Goal: Task Accomplishment & Management: Complete application form

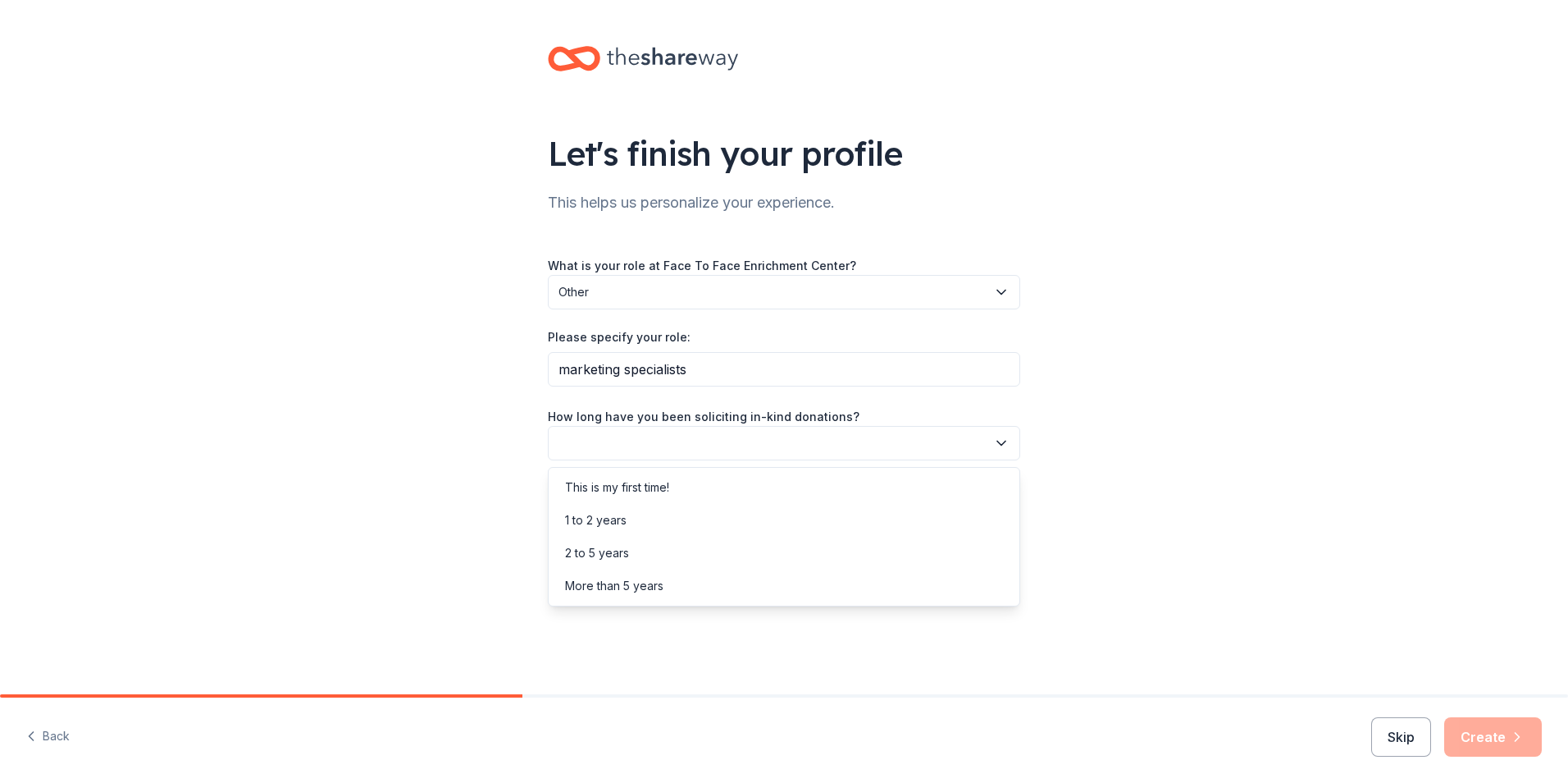
click at [642, 448] on button "button" at bounding box center [784, 444] width 472 height 35
click at [623, 587] on div "More than 5 years" at bounding box center [613, 585] width 98 height 20
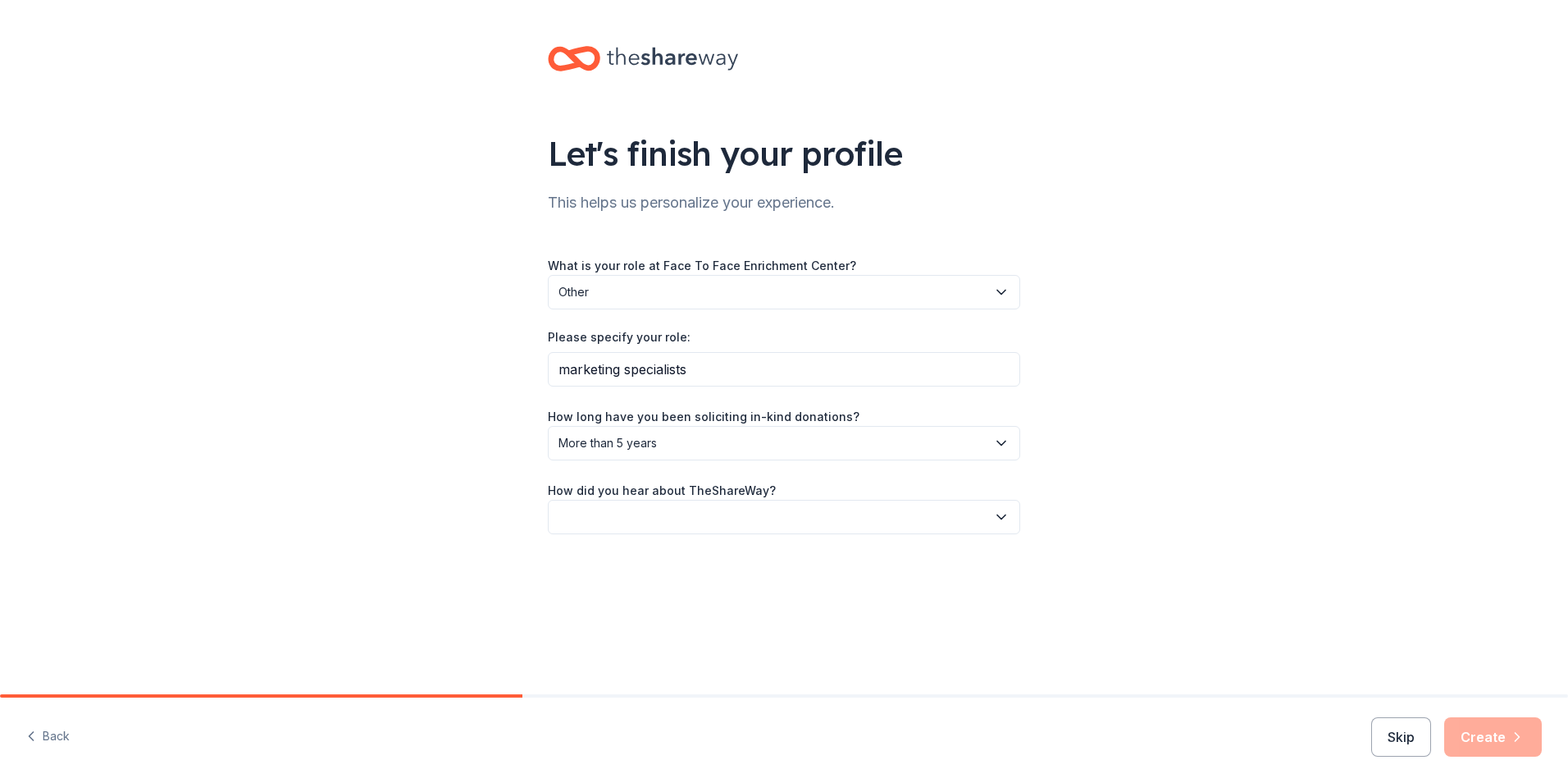
click at [593, 516] on button "button" at bounding box center [784, 517] width 472 height 35
click at [612, 563] on div "Friend or colleague" at bounding box center [618, 561] width 107 height 20
click at [1501, 738] on button "Create" at bounding box center [1493, 736] width 97 height 39
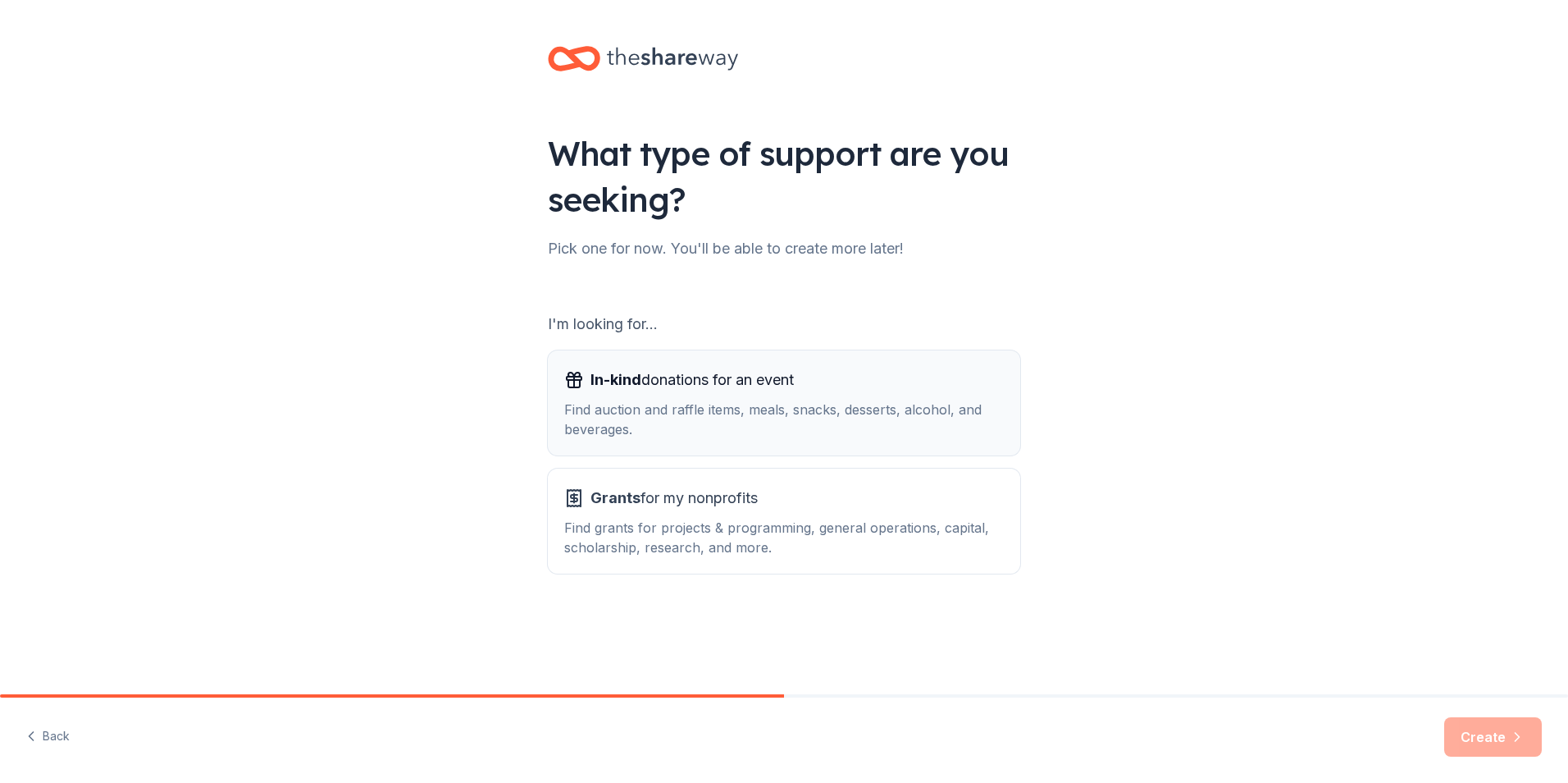
click at [784, 435] on div "Find auction and raffle items, meals, snacks, desserts, alcohol, and beverages." at bounding box center [784, 418] width 440 height 39
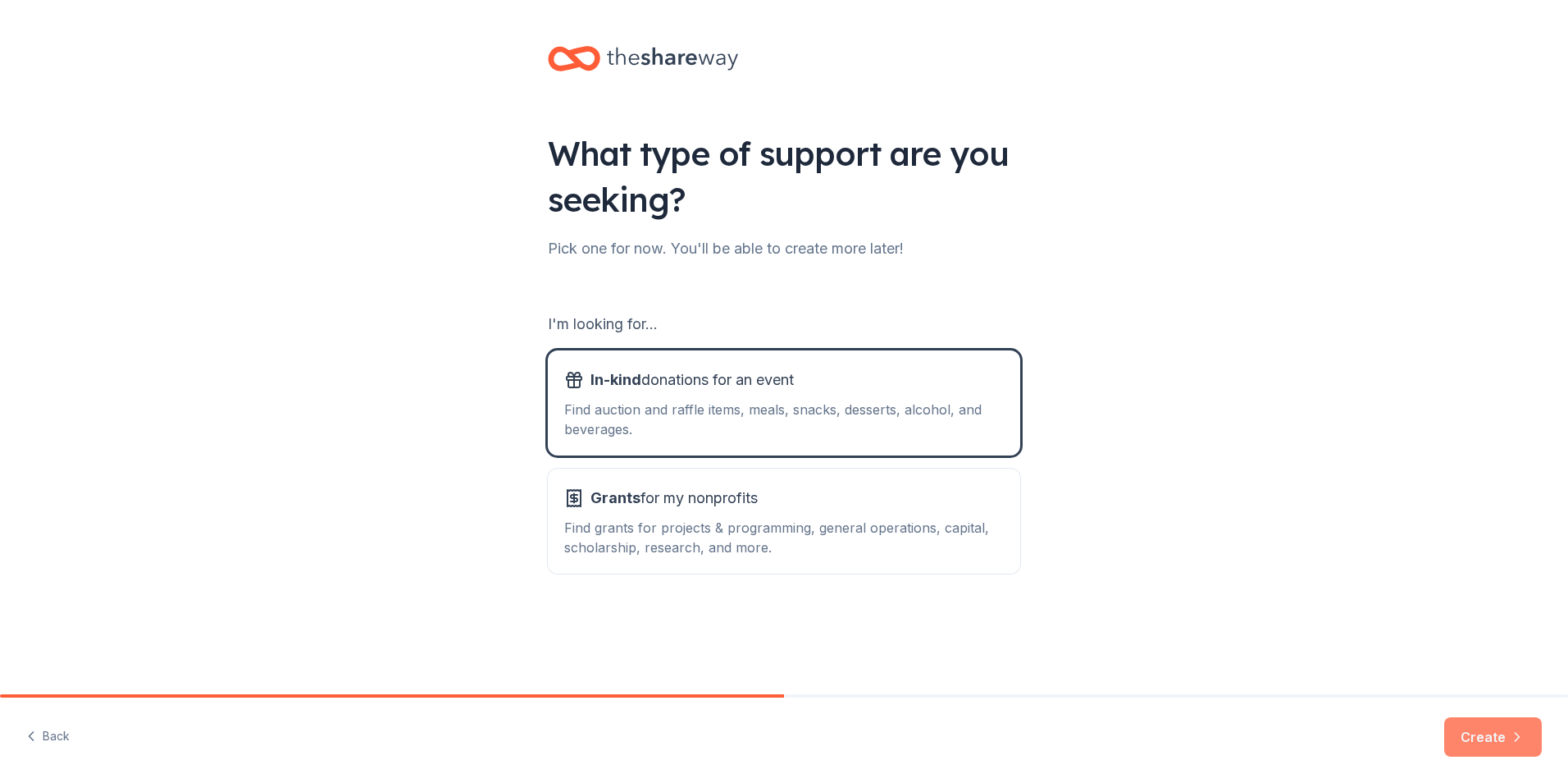
click at [1474, 732] on button "Create" at bounding box center [1493, 736] width 97 height 39
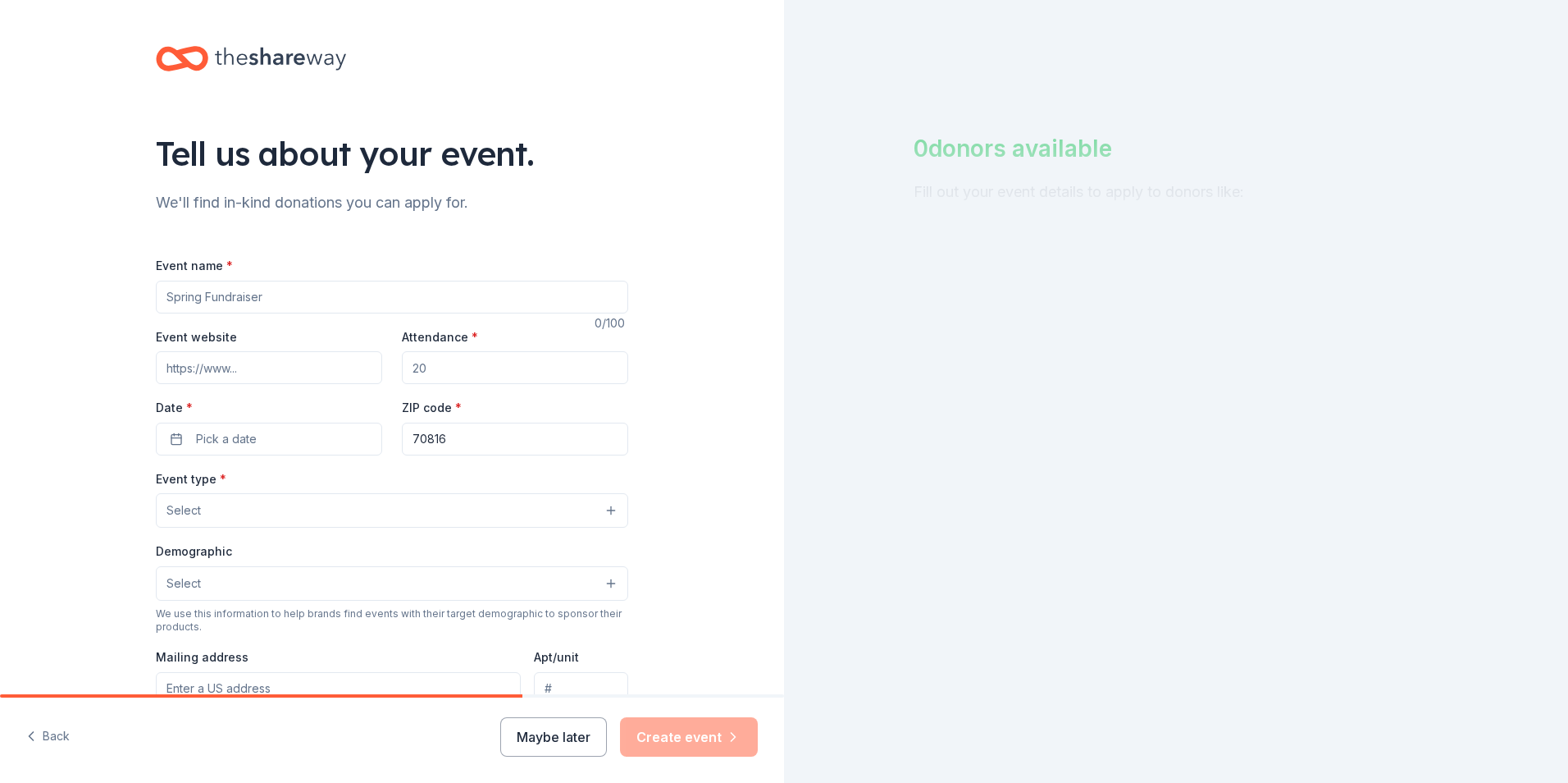
click at [277, 295] on input "Event name *" at bounding box center [392, 297] width 472 height 33
type input "Fall"
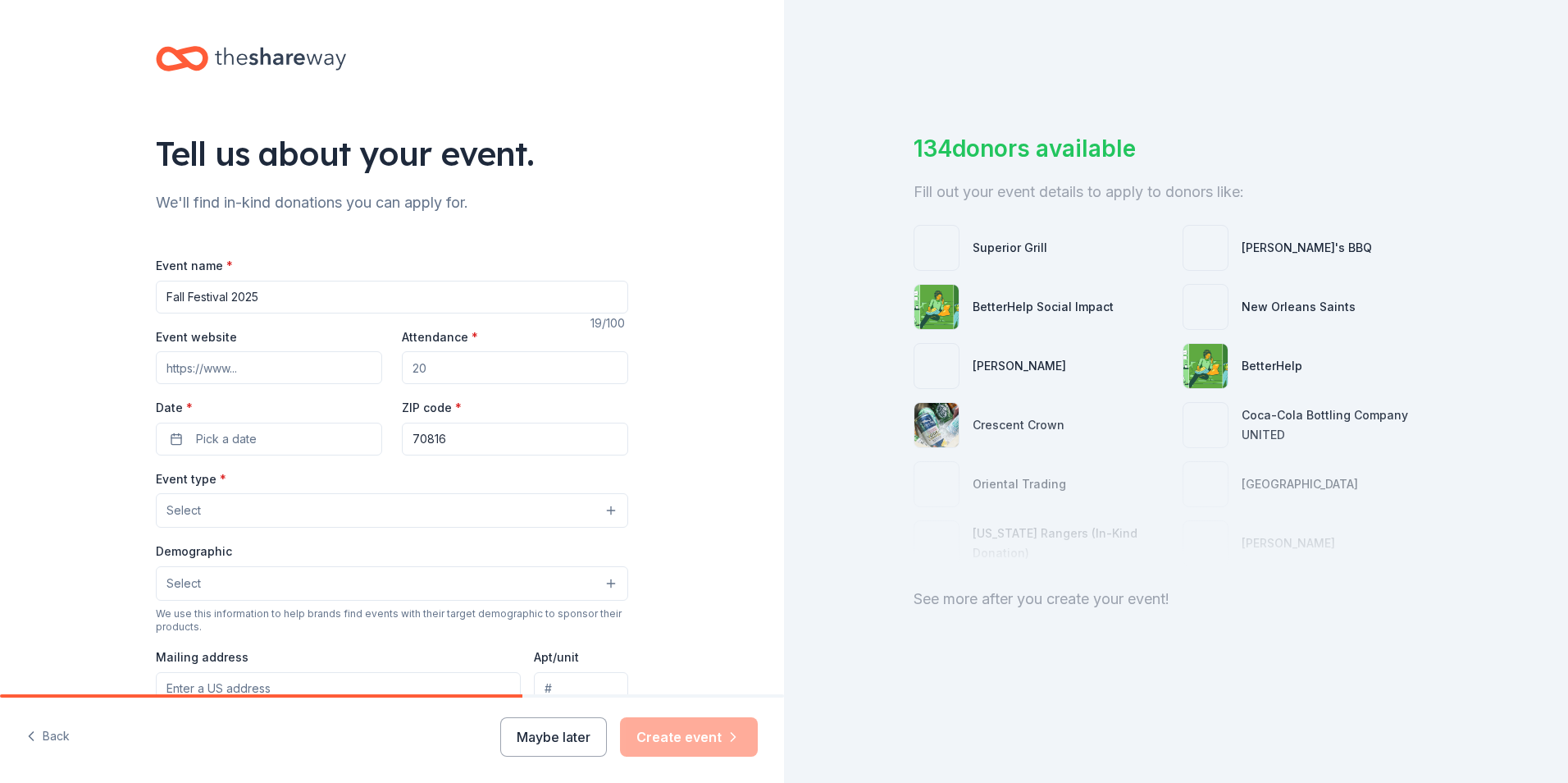
type input "Fall Festival 2025"
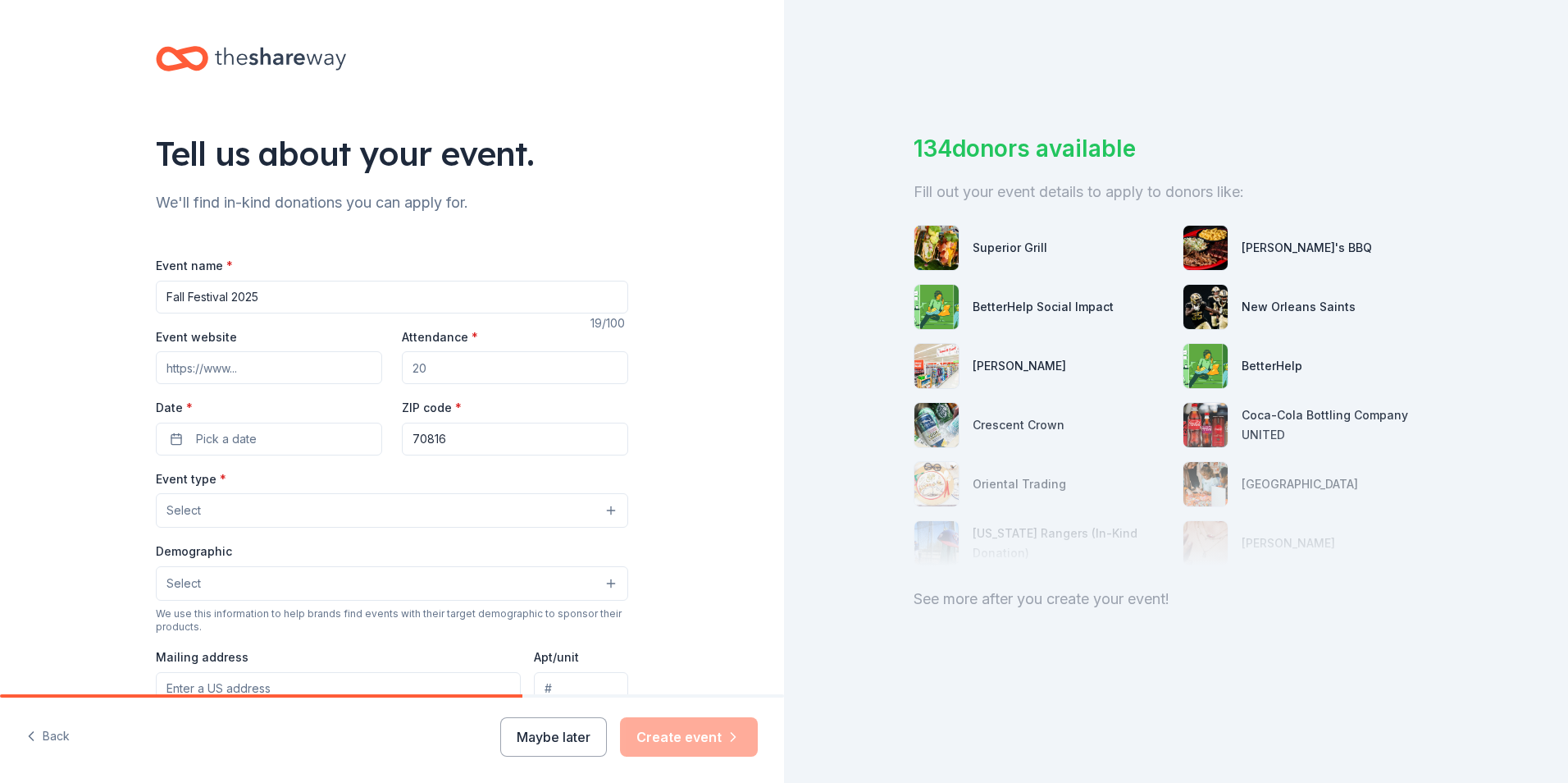
paste input "[URL][DOMAIN_NAME]"
type input "[URL][DOMAIN_NAME]"
click at [452, 365] on input "Attendance *" at bounding box center [515, 367] width 226 height 33
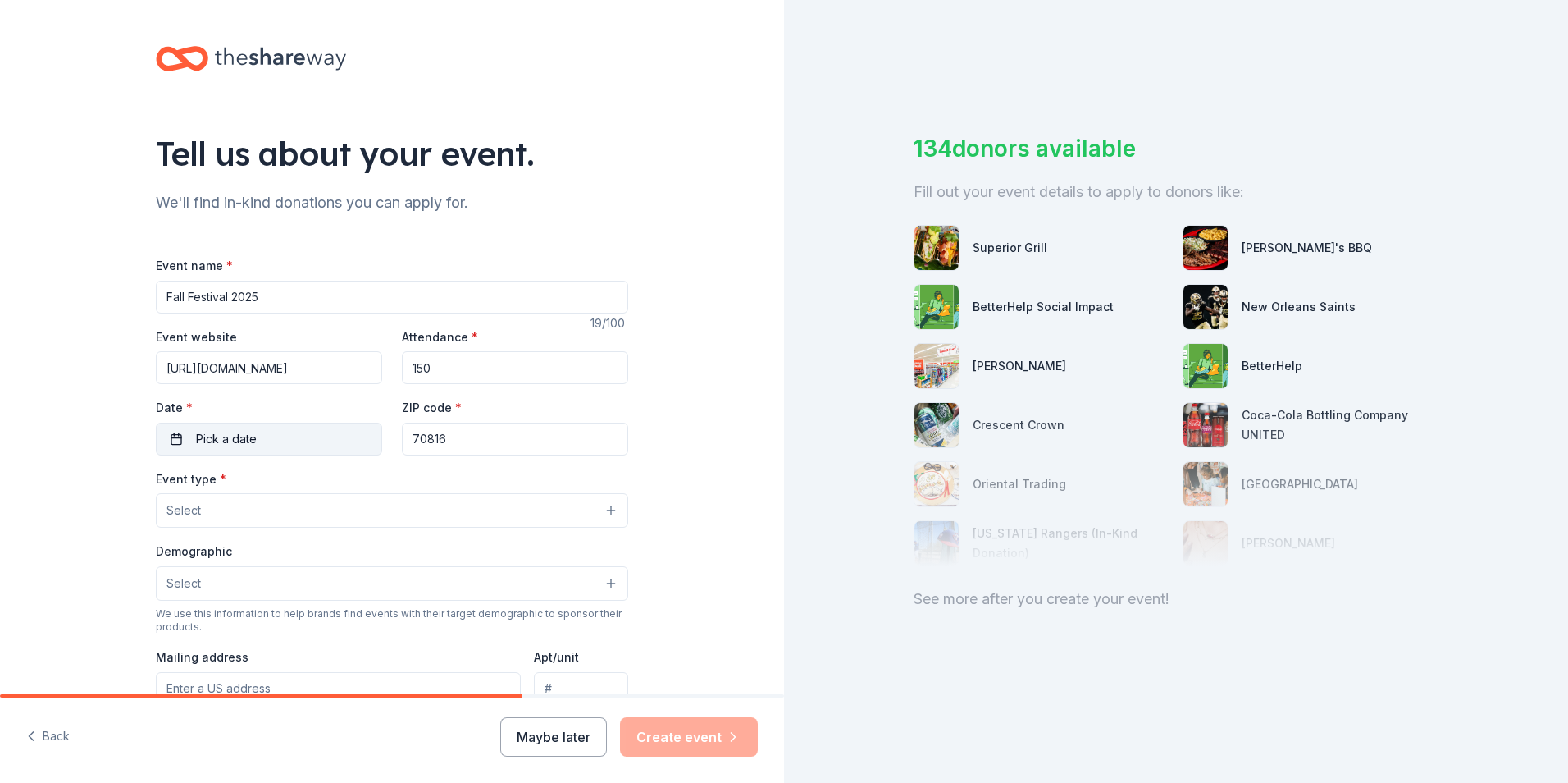
type input "150"
click at [272, 431] on button "Pick a date" at bounding box center [269, 439] width 226 height 33
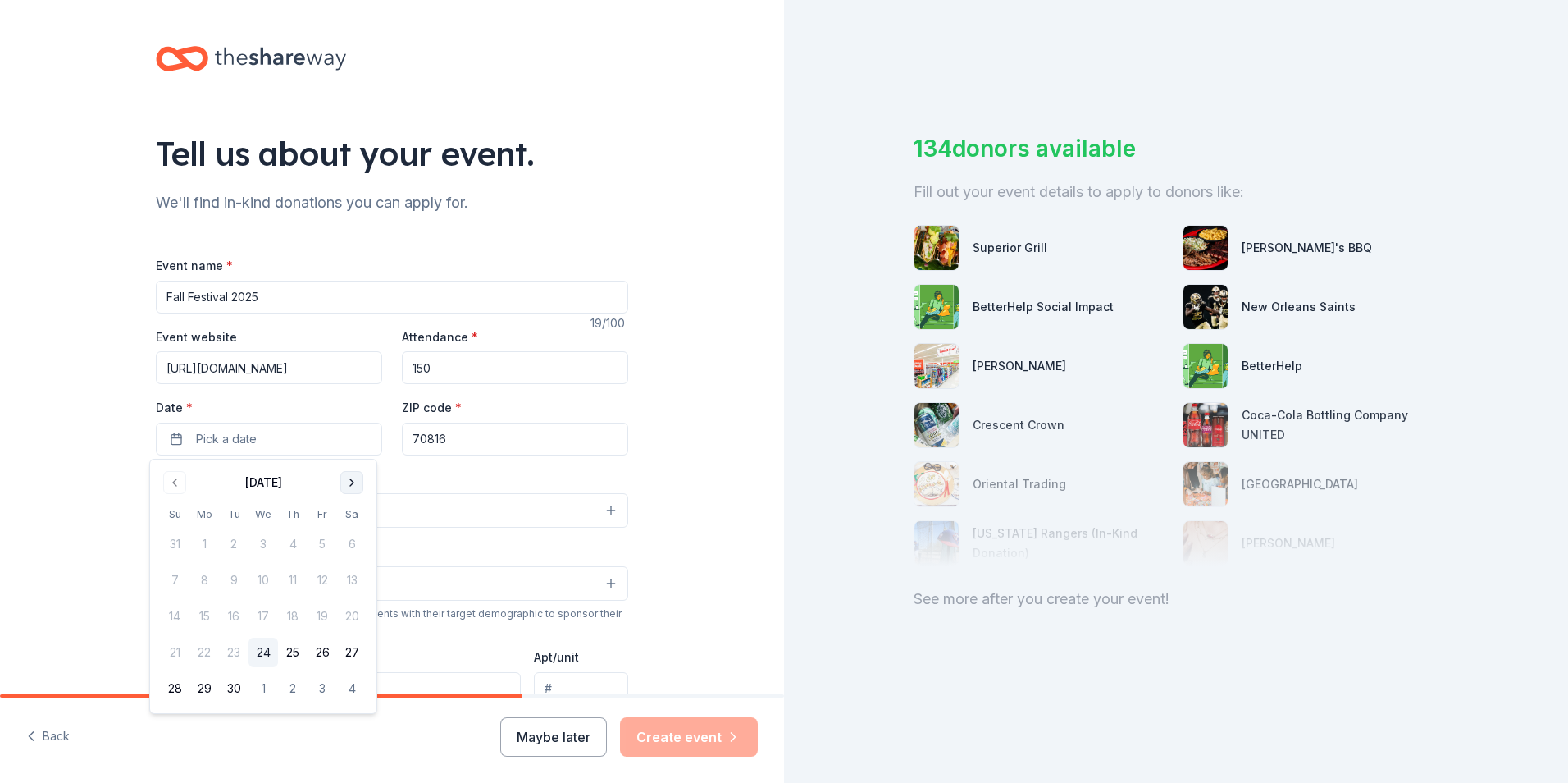
click at [358, 484] on button "Go to next month" at bounding box center [351, 482] width 23 height 23
click at [179, 618] on button "12" at bounding box center [174, 616] width 30 height 30
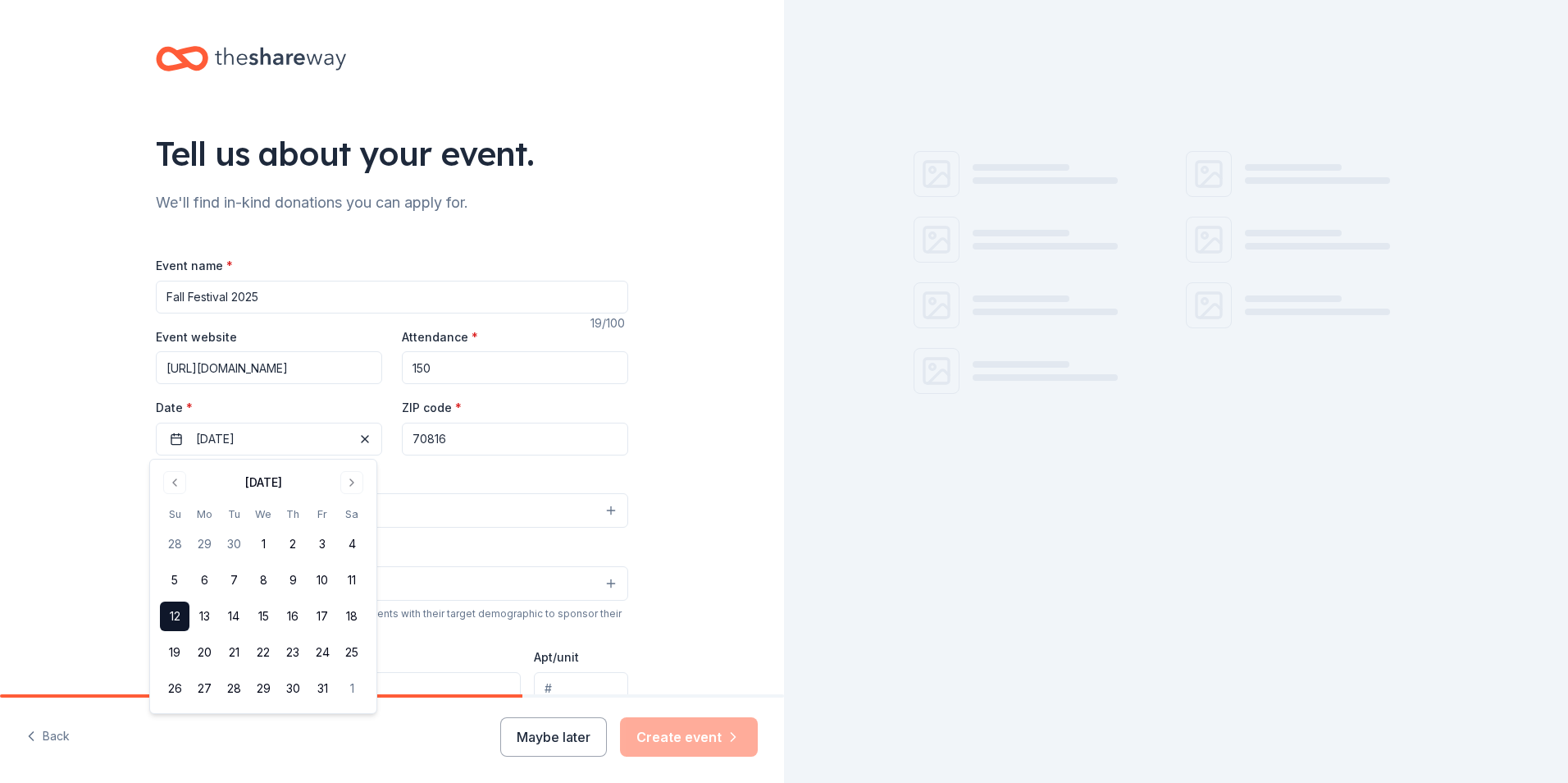
click at [453, 438] on input "70816" at bounding box center [515, 439] width 226 height 33
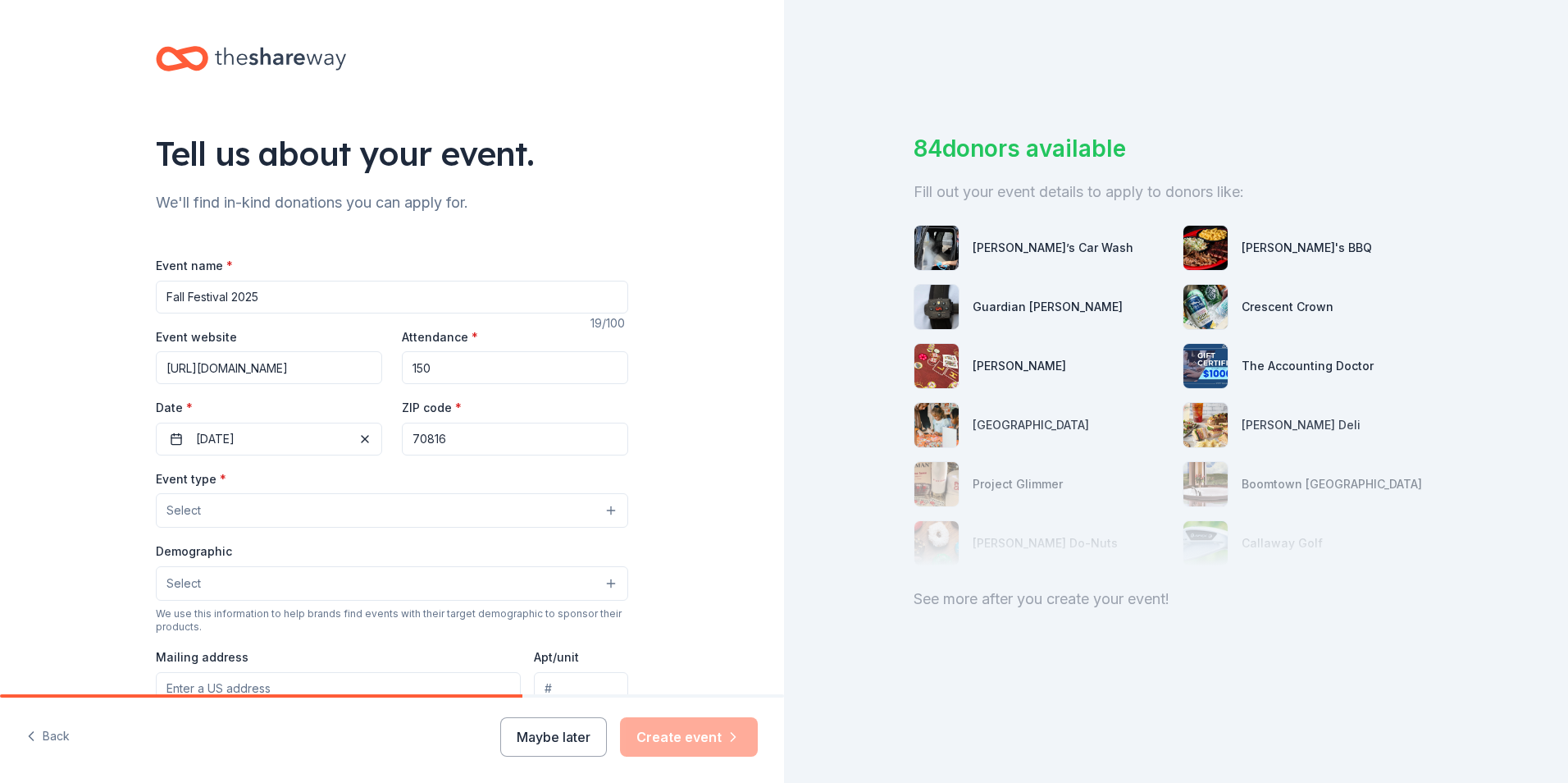
click at [453, 438] on input "70816" at bounding box center [515, 439] width 226 height 33
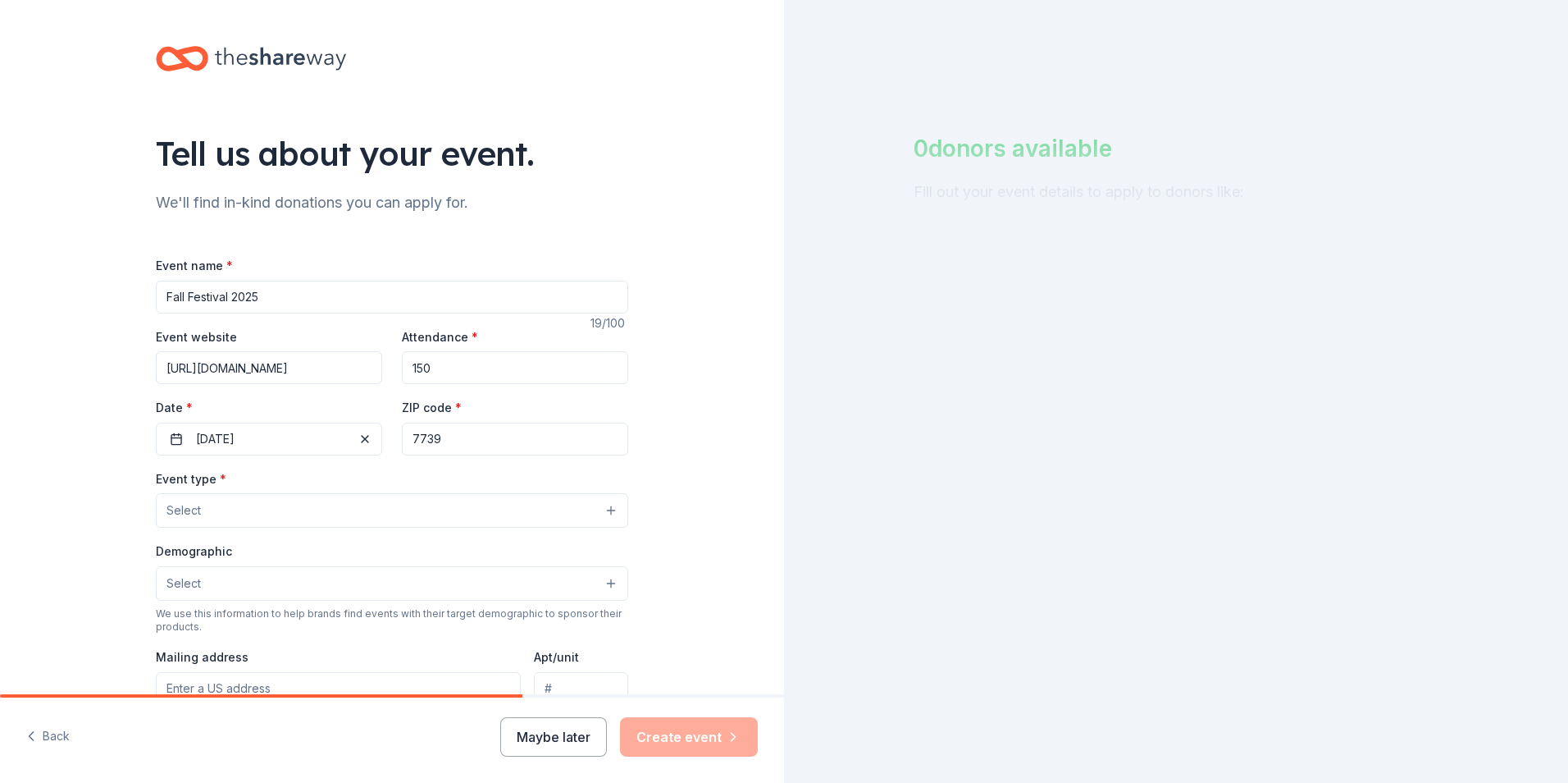
type input "77396"
type input "[STREET_ADDRESS][PERSON_NAME]"
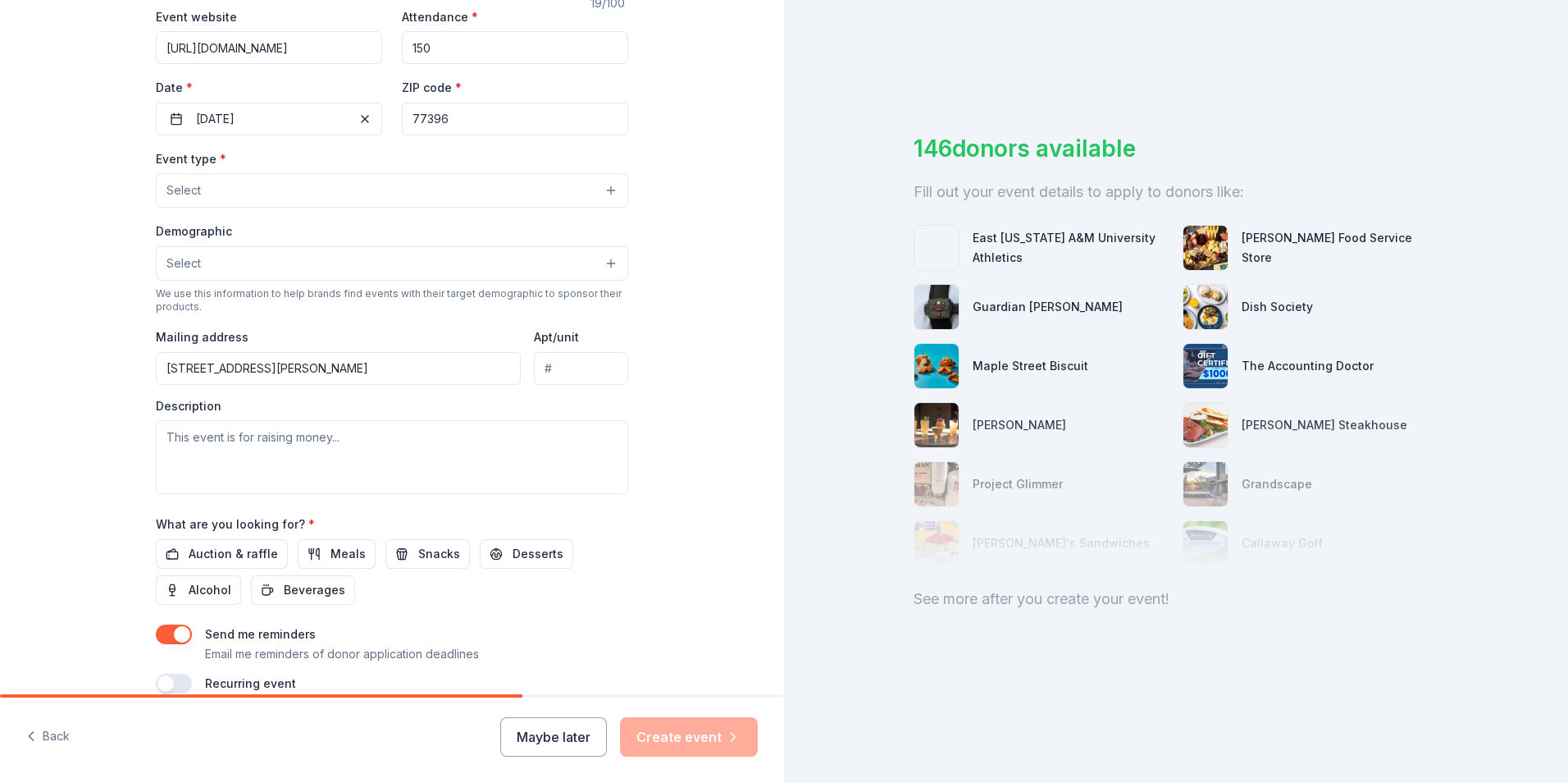
scroll to position [398, 0]
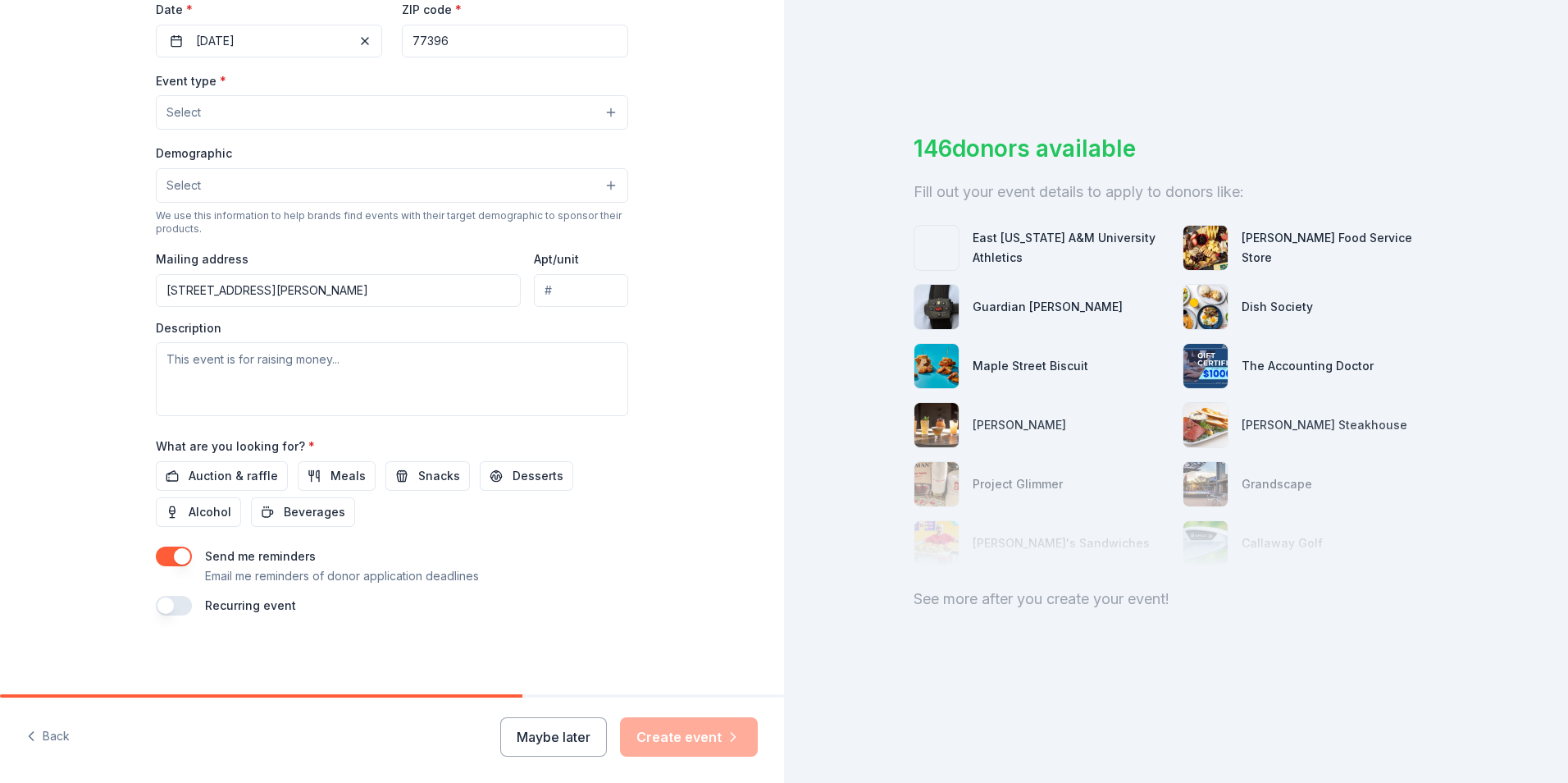
type input "77396"
click at [331, 391] on textarea at bounding box center [392, 378] width 472 height 74
